Goal: Navigation & Orientation: Find specific page/section

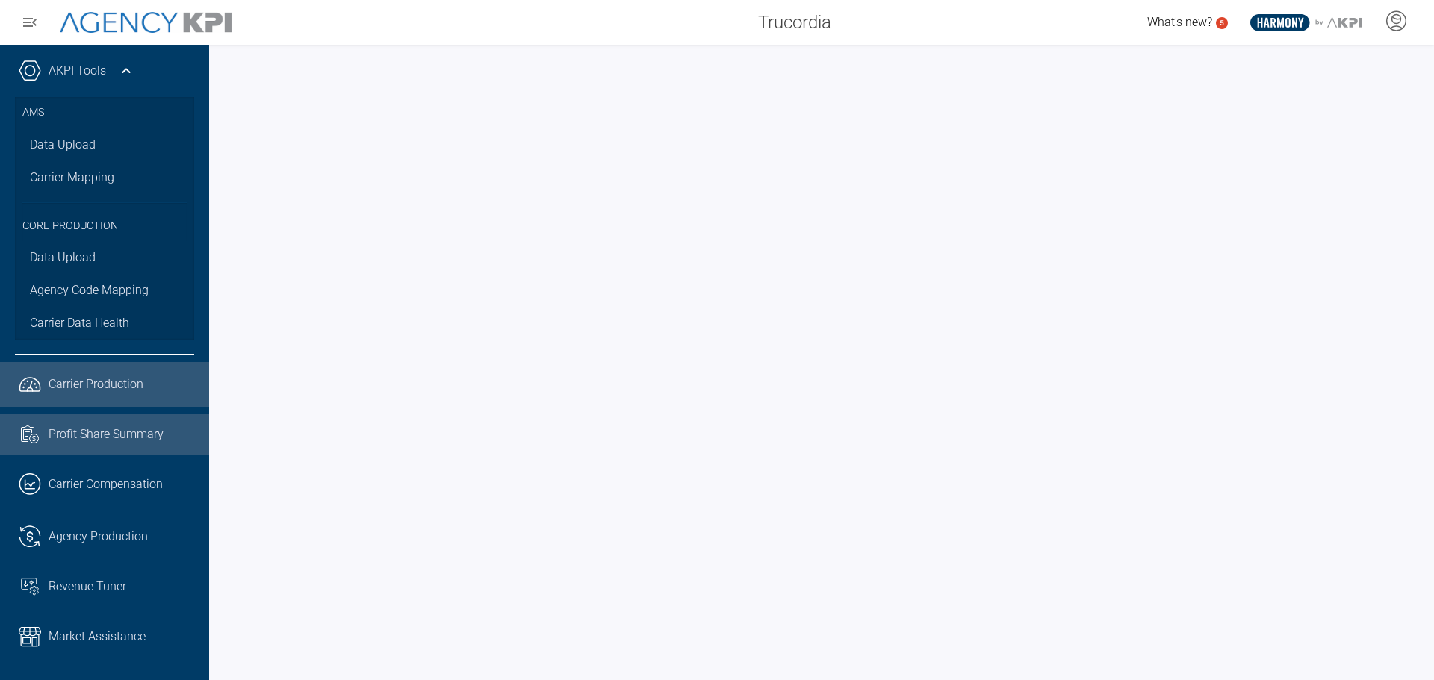
click at [134, 430] on span "Profit Share Summary" at bounding box center [106, 435] width 115 height 18
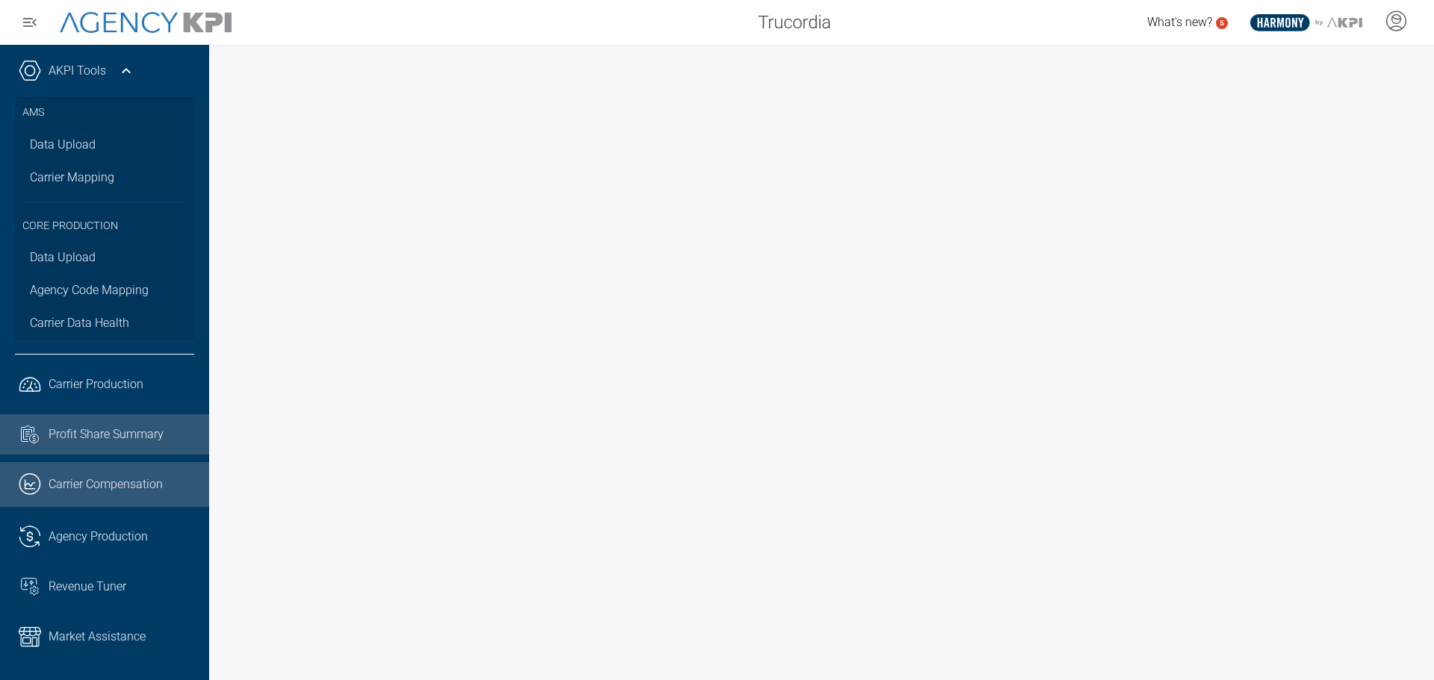
click at [120, 482] on span "Carrier Compensation" at bounding box center [106, 485] width 114 height 18
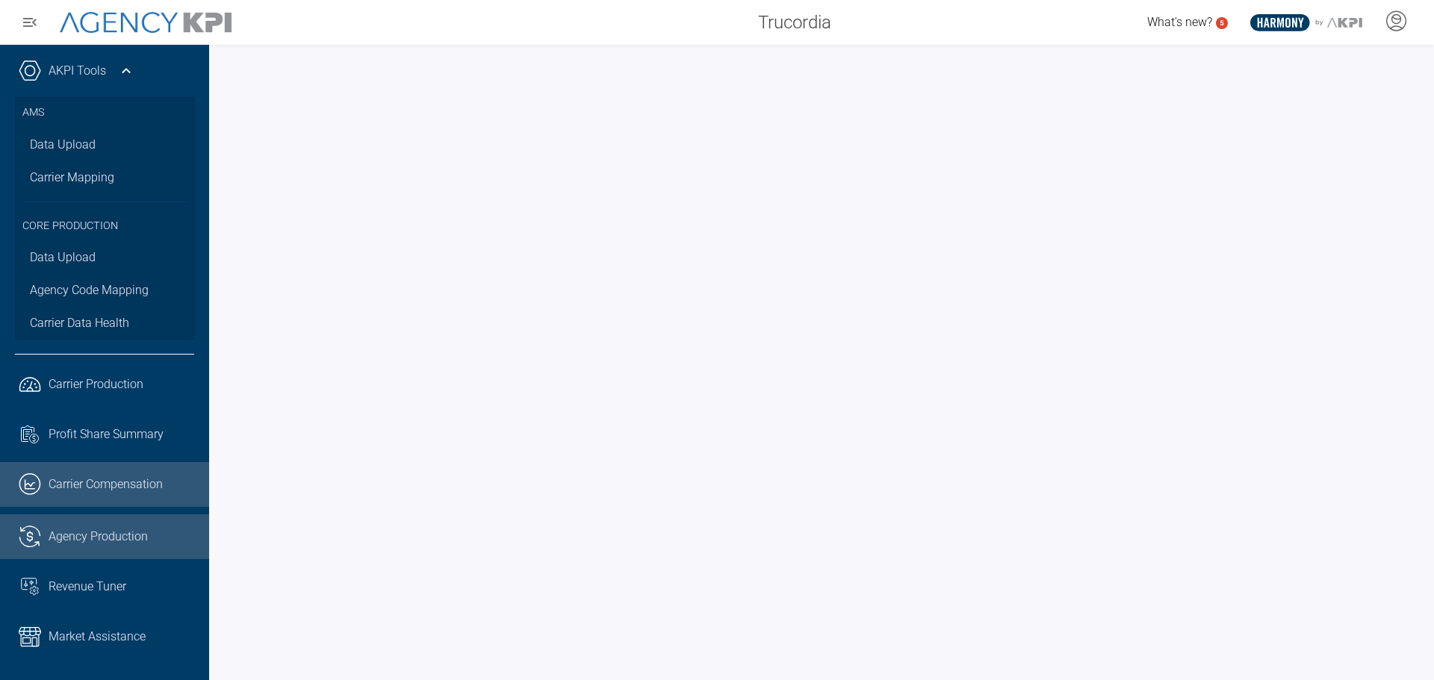
click at [128, 537] on span "Agency Production" at bounding box center [98, 537] width 99 height 18
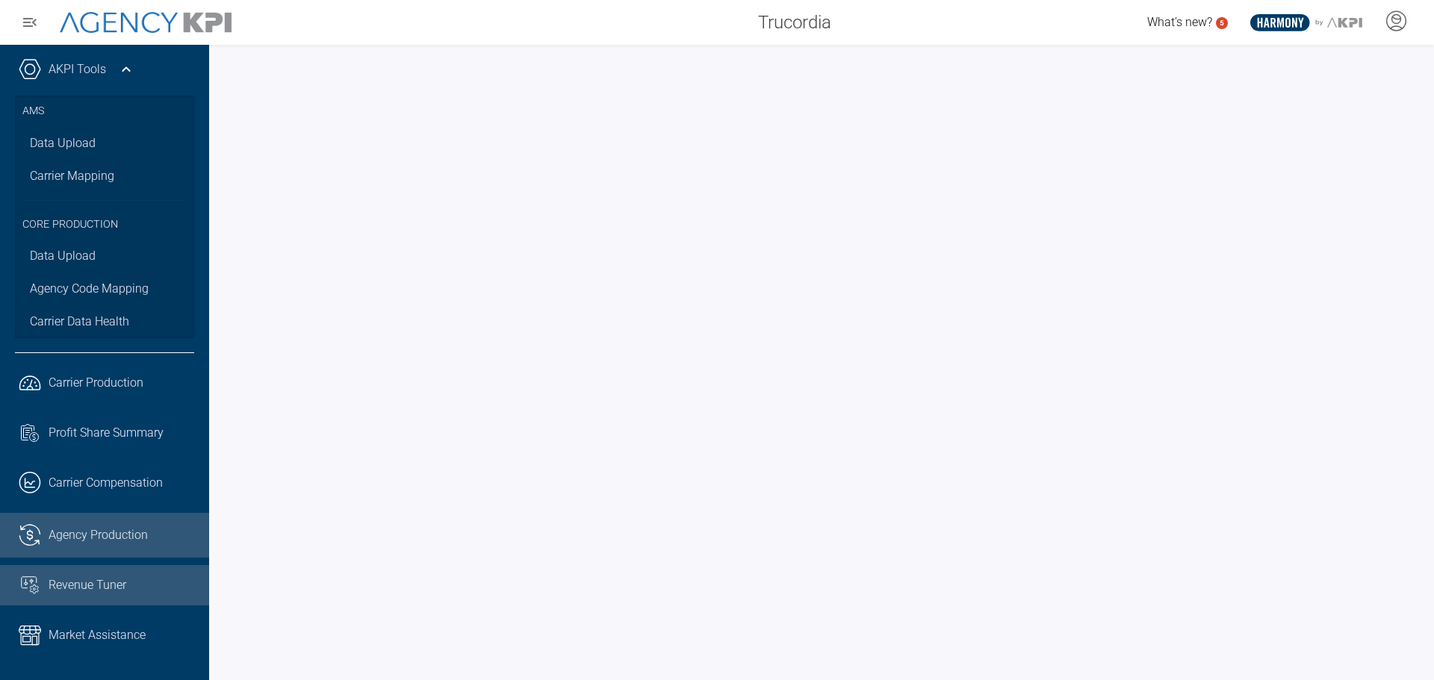
click at [111, 577] on span "Revenue Tuner" at bounding box center [88, 586] width 78 height 18
click at [1389, 27] on icon at bounding box center [1396, 20] width 19 height 19
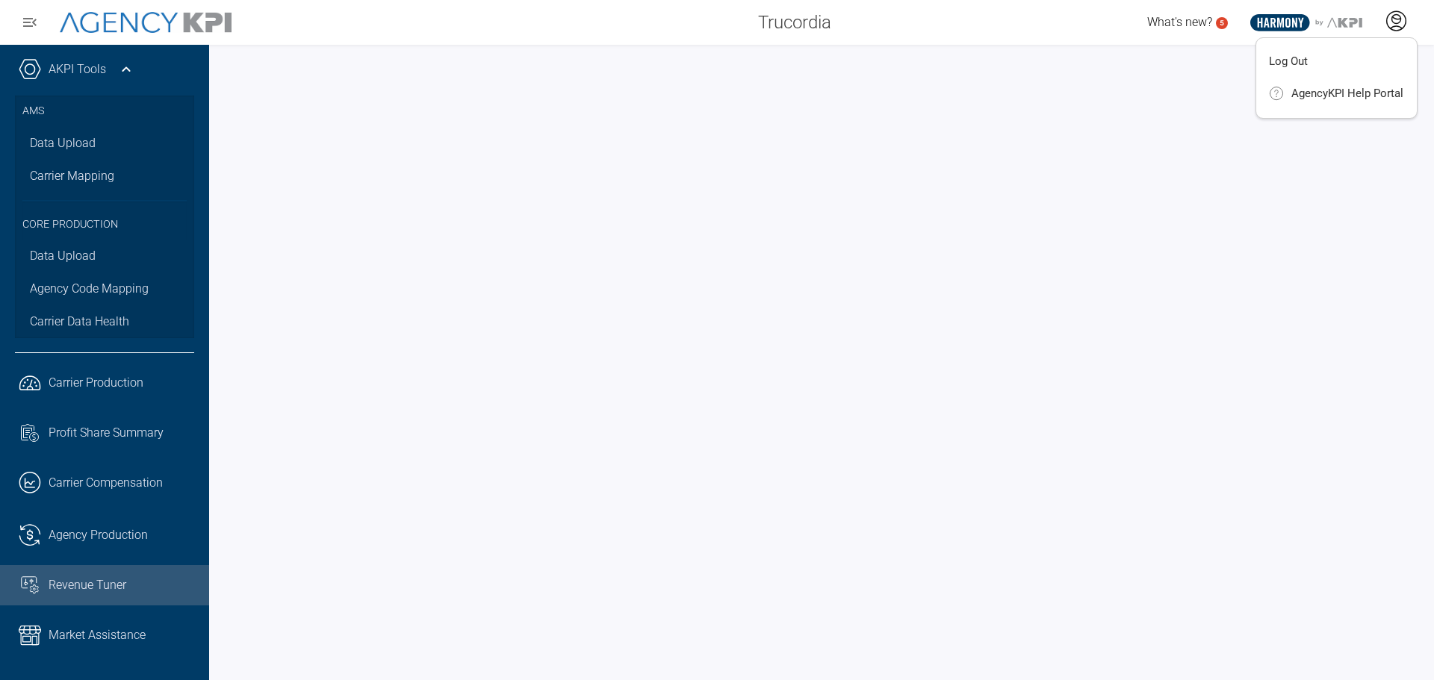
click at [1389, 27] on icon at bounding box center [1396, 20] width 19 height 19
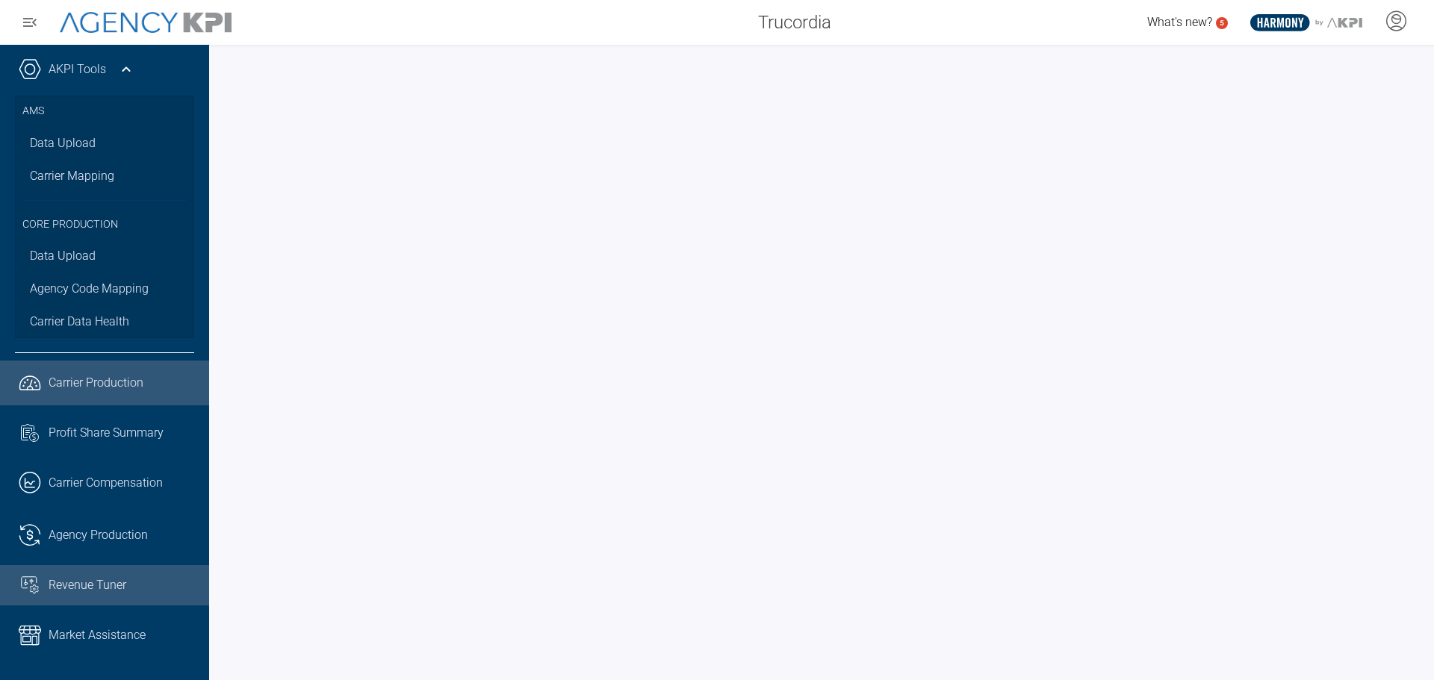
click at [94, 395] on link ".cls-1{fill:none;stroke:#221f20;stroke-linecap:round;stroke-linejoin:round;stro…" at bounding box center [104, 383] width 209 height 45
click at [217, 325] on div at bounding box center [821, 363] width 1225 height 636
